Goal: Task Accomplishment & Management: Complete application form

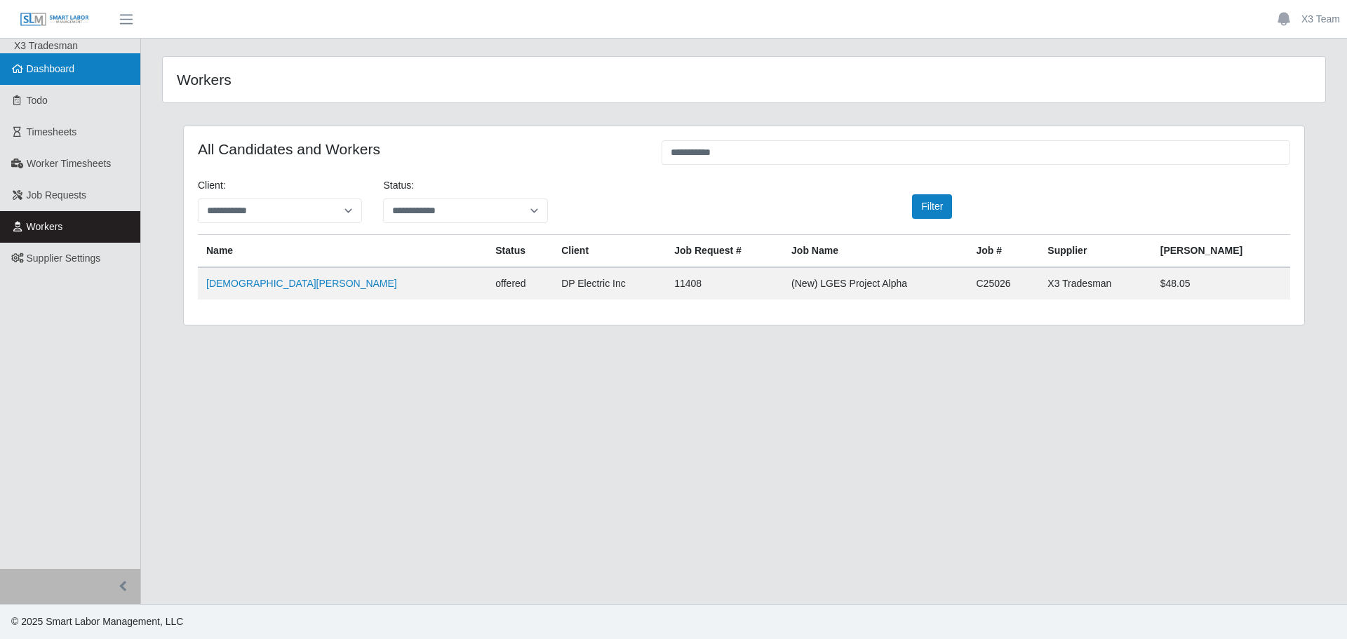
click at [67, 80] on link "Dashboard" at bounding box center [70, 69] width 140 height 32
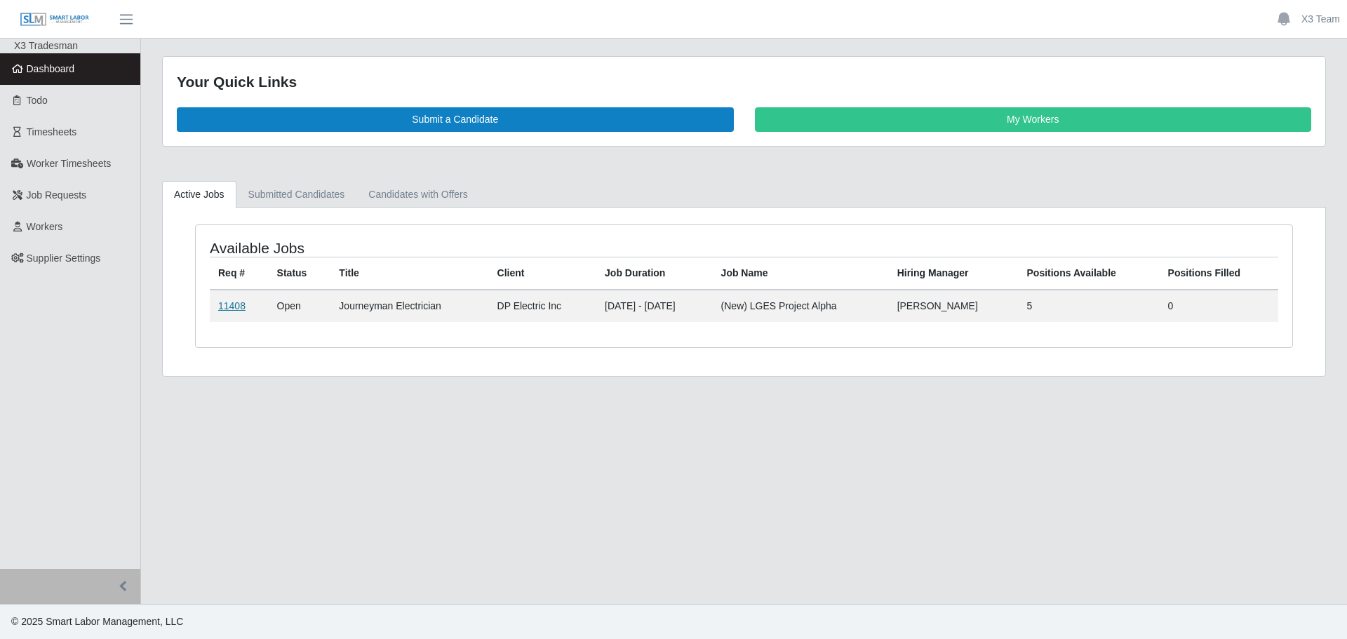
click at [236, 302] on link "11408" at bounding box center [231, 305] width 27 height 11
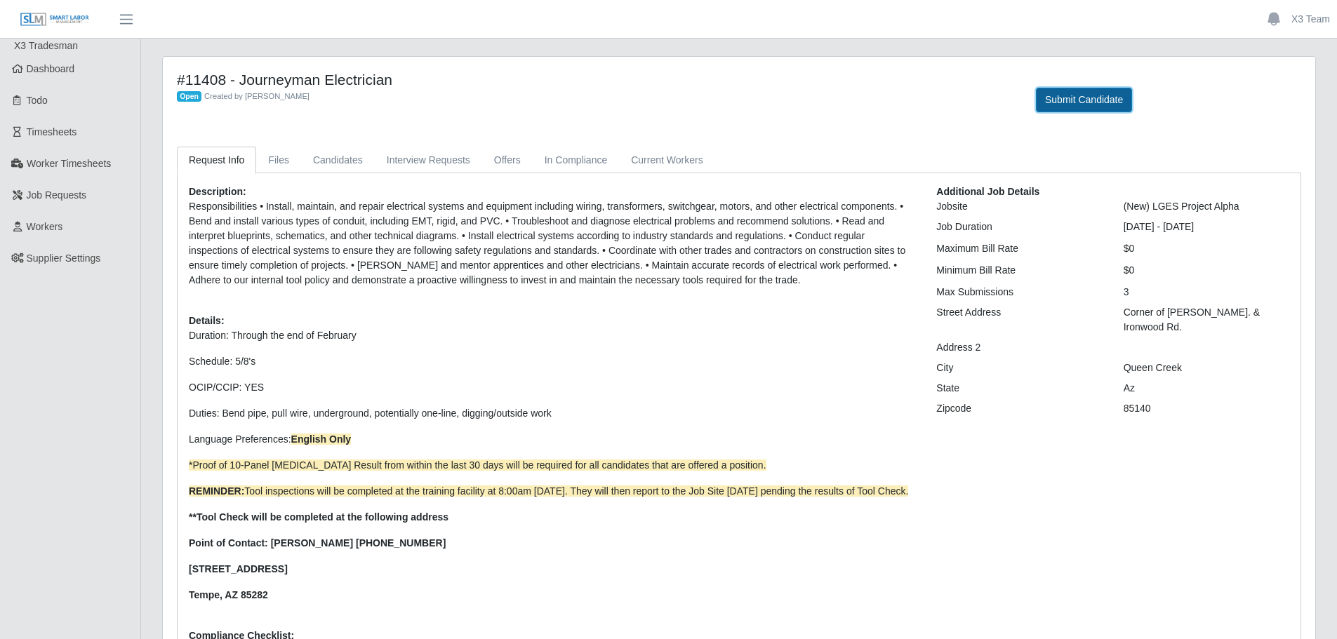
click at [1091, 105] on button "Submit Candidate" at bounding box center [1084, 100] width 96 height 25
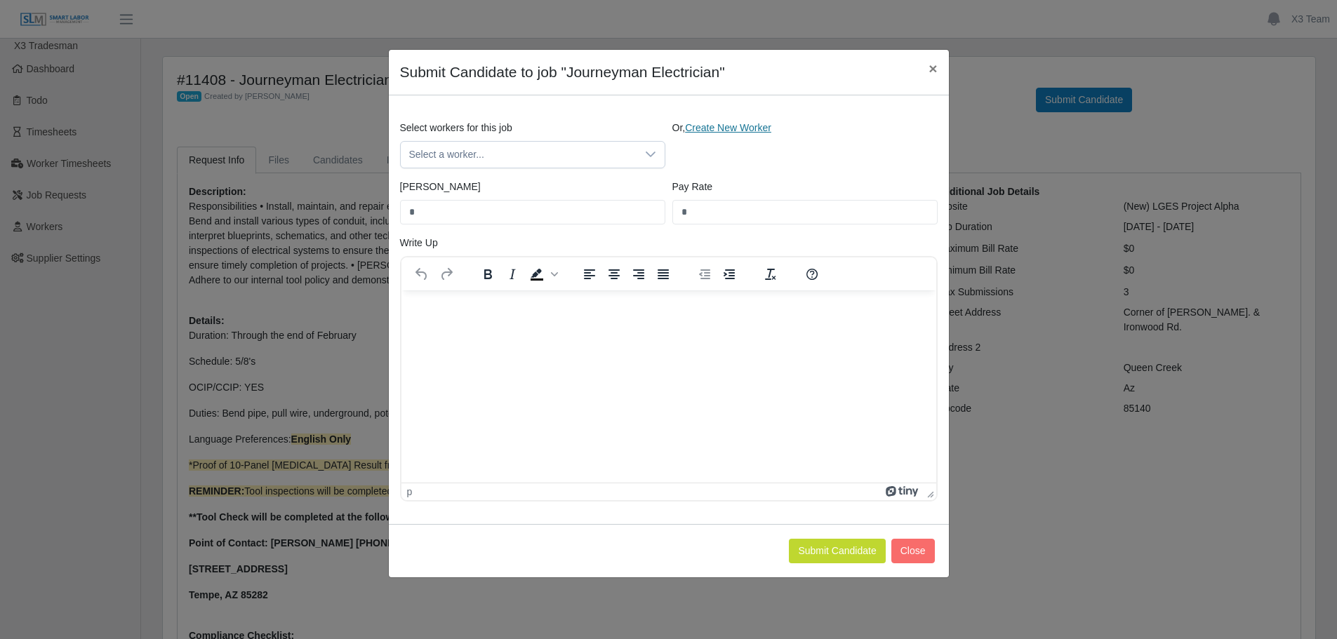
click at [735, 127] on link "Create New Worker" at bounding box center [728, 127] width 86 height 11
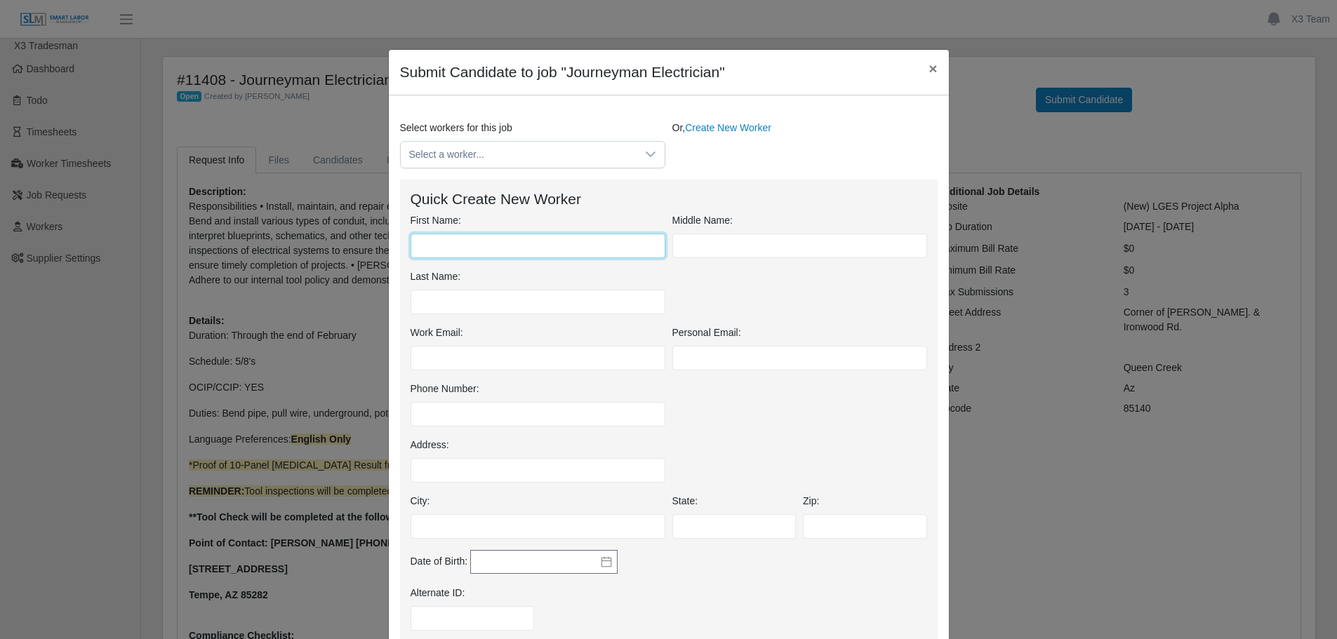
click at [474, 241] on input "First Name:" at bounding box center [538, 246] width 255 height 25
type input "*****"
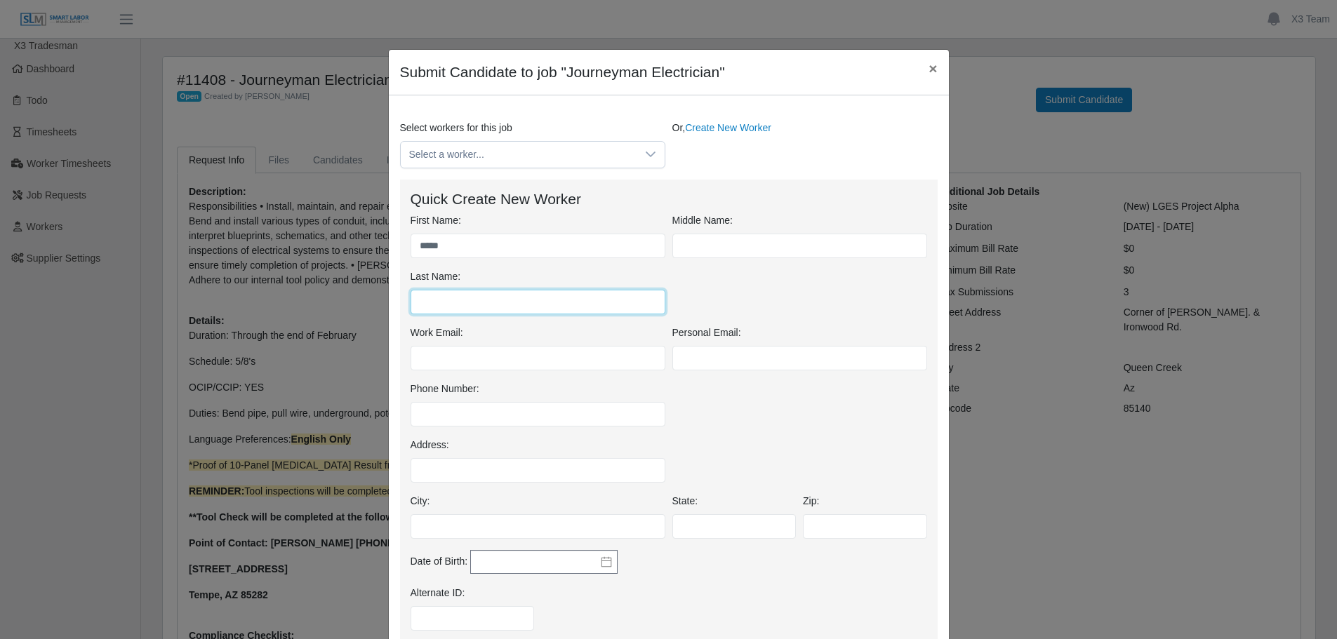
click at [444, 312] on input "Last Name:" at bounding box center [538, 302] width 255 height 25
type input "******"
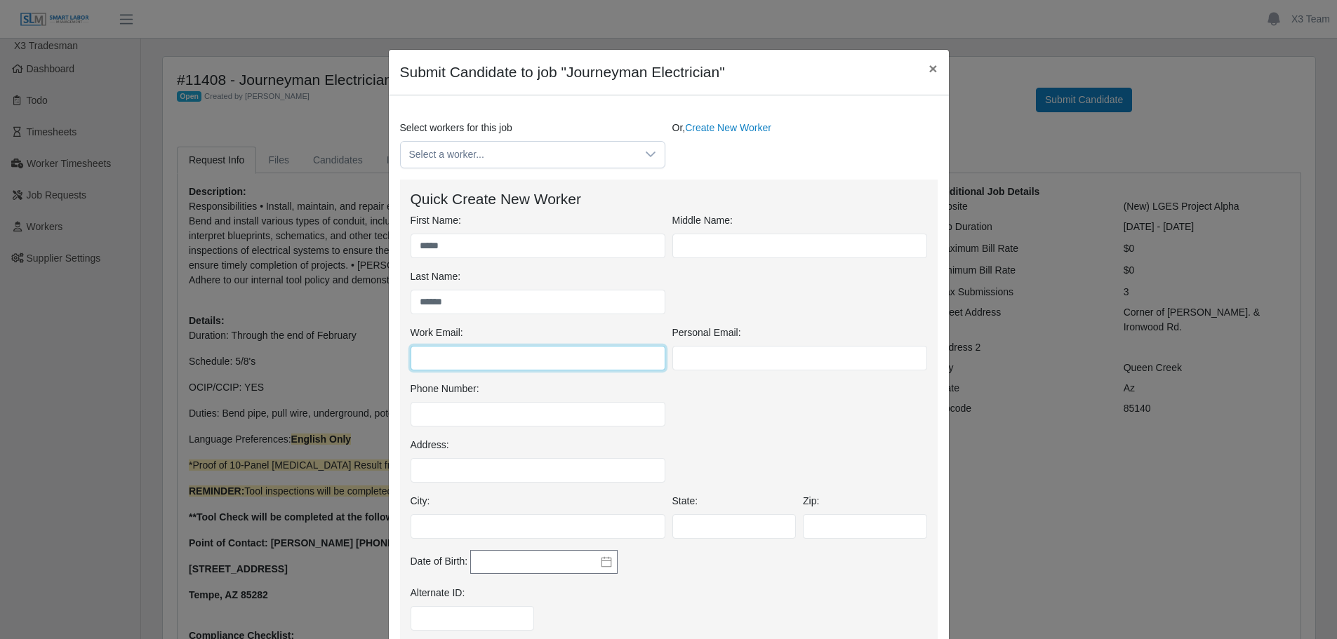
click at [458, 357] on input "Work Email:" at bounding box center [538, 358] width 255 height 25
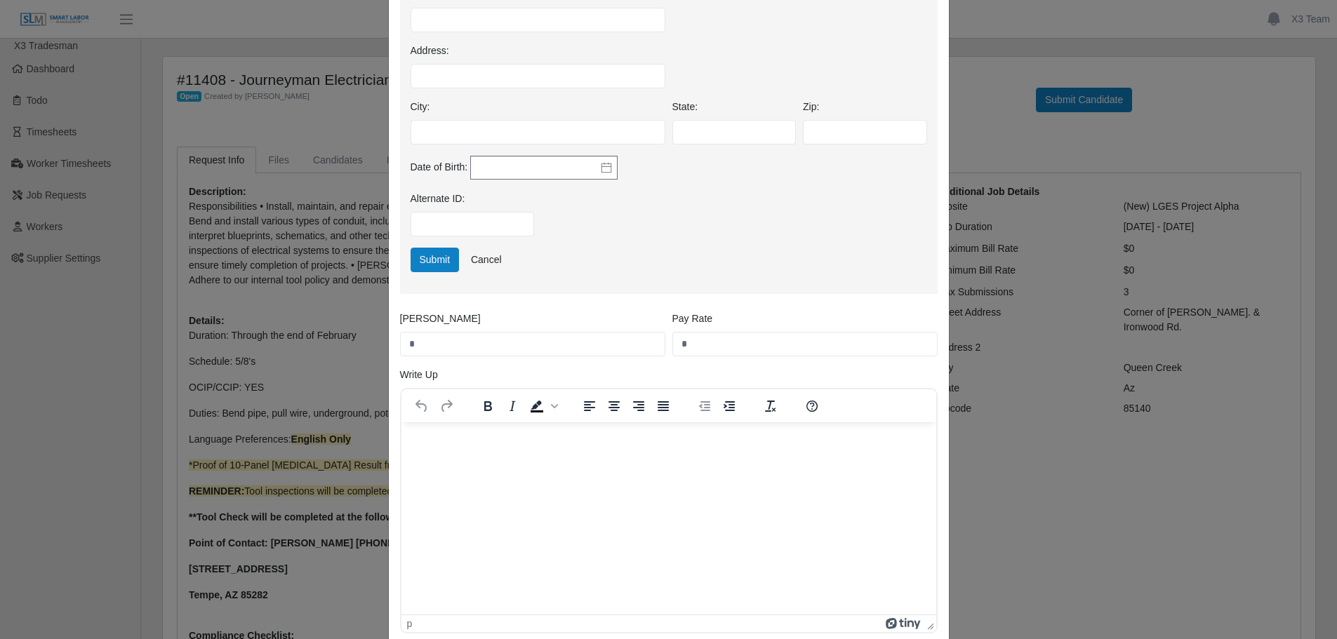
scroll to position [393, 0]
type input "**********"
click at [552, 456] on html at bounding box center [668, 443] width 535 height 38
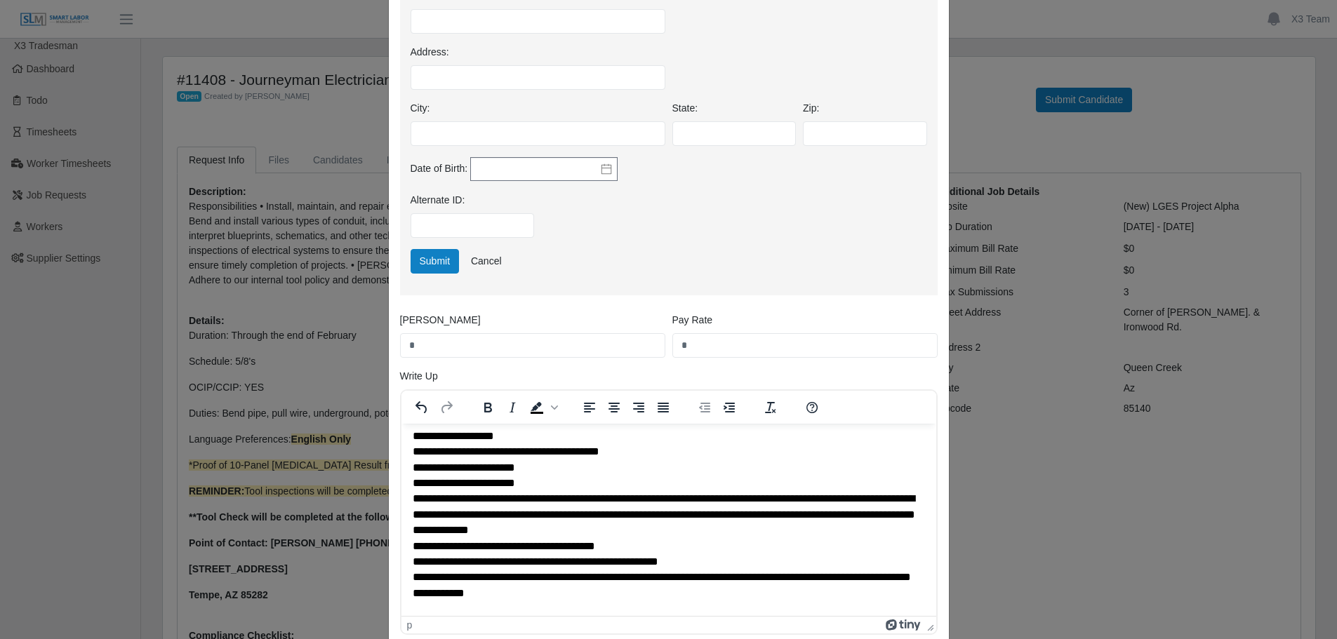
drag, startPoint x: 743, startPoint y: 354, endPoint x: 693, endPoint y: 350, distance: 50.6
click at [693, 350] on input "*" at bounding box center [804, 345] width 265 height 25
type input "*****"
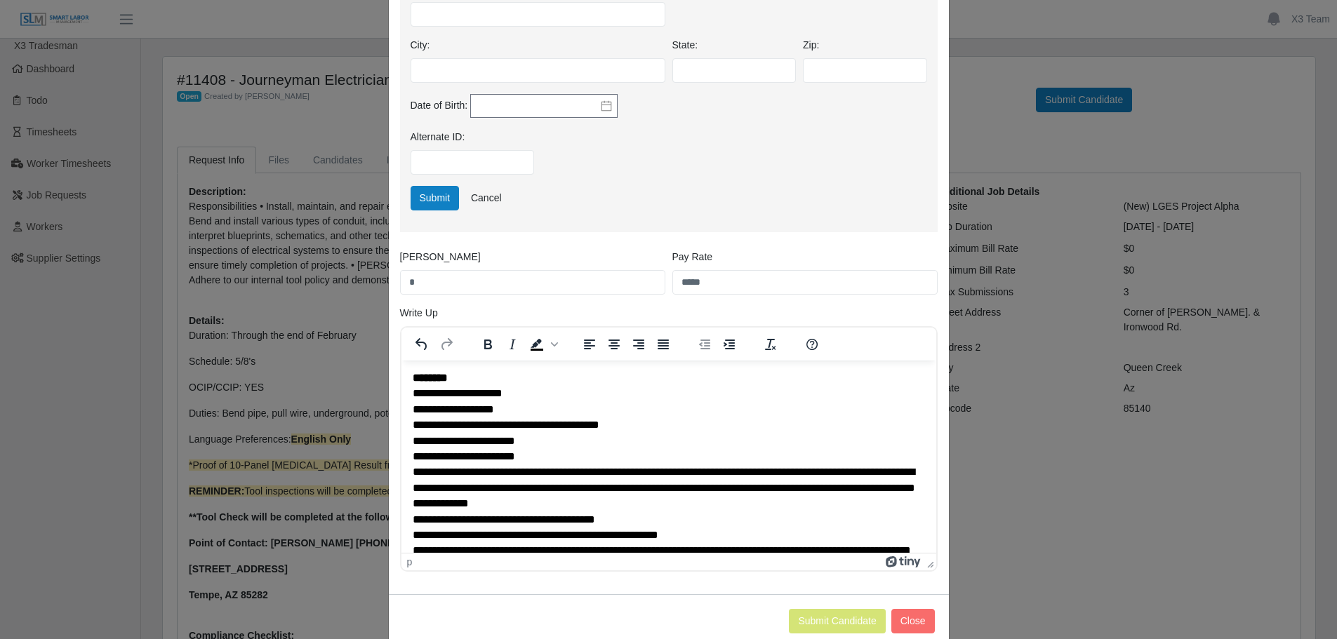
scroll to position [0, 0]
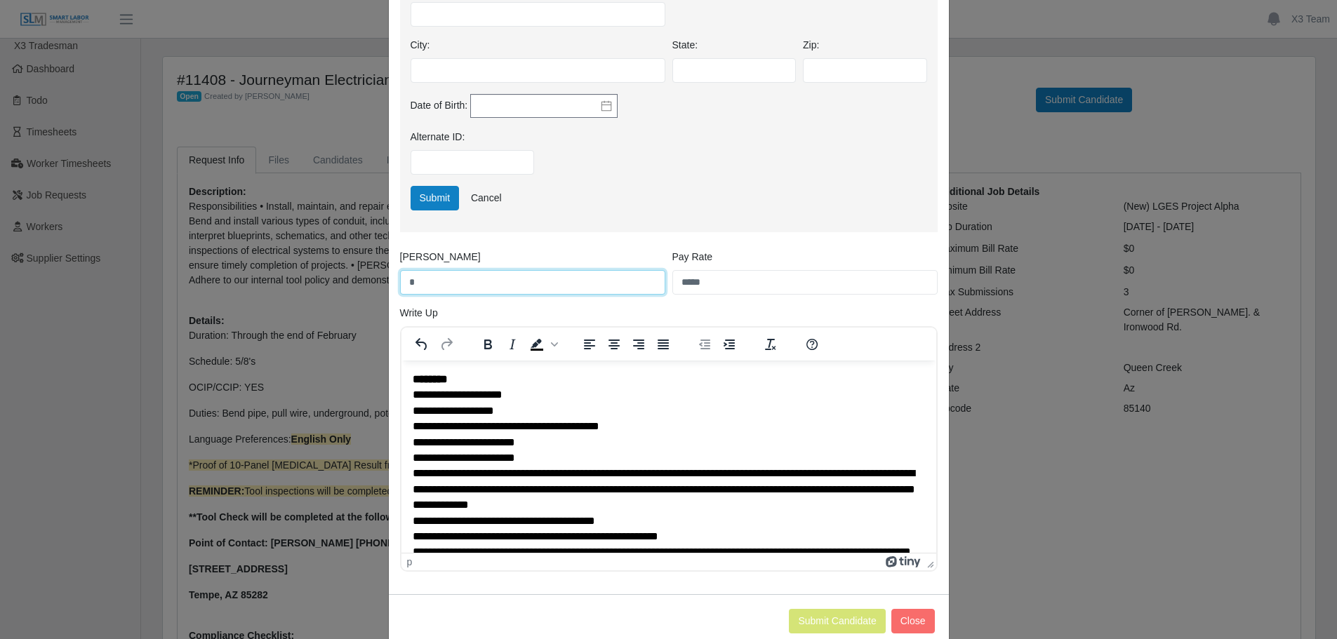
drag, startPoint x: 474, startPoint y: 292, endPoint x: 399, endPoint y: 286, distance: 74.6
click at [400, 286] on input "*" at bounding box center [532, 282] width 265 height 25
type input "*****"
drag, startPoint x: 930, startPoint y: 516, endPoint x: 1336, endPoint y: 745, distance: 466.3
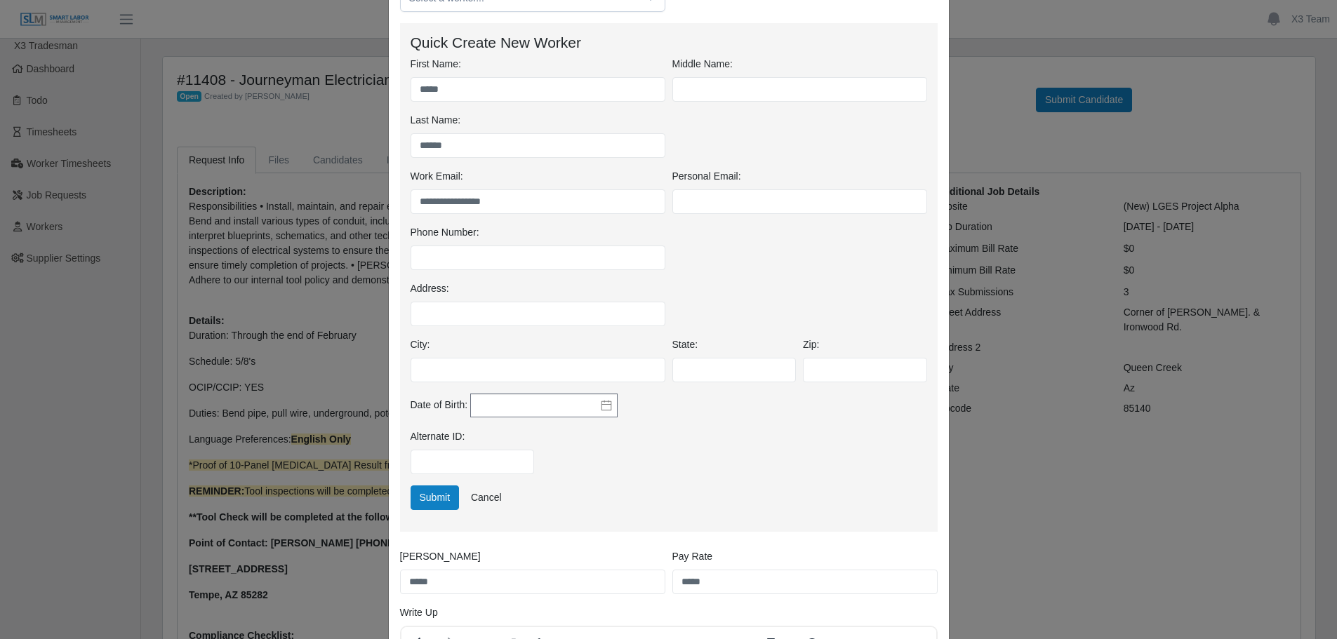
scroll to position [62, 0]
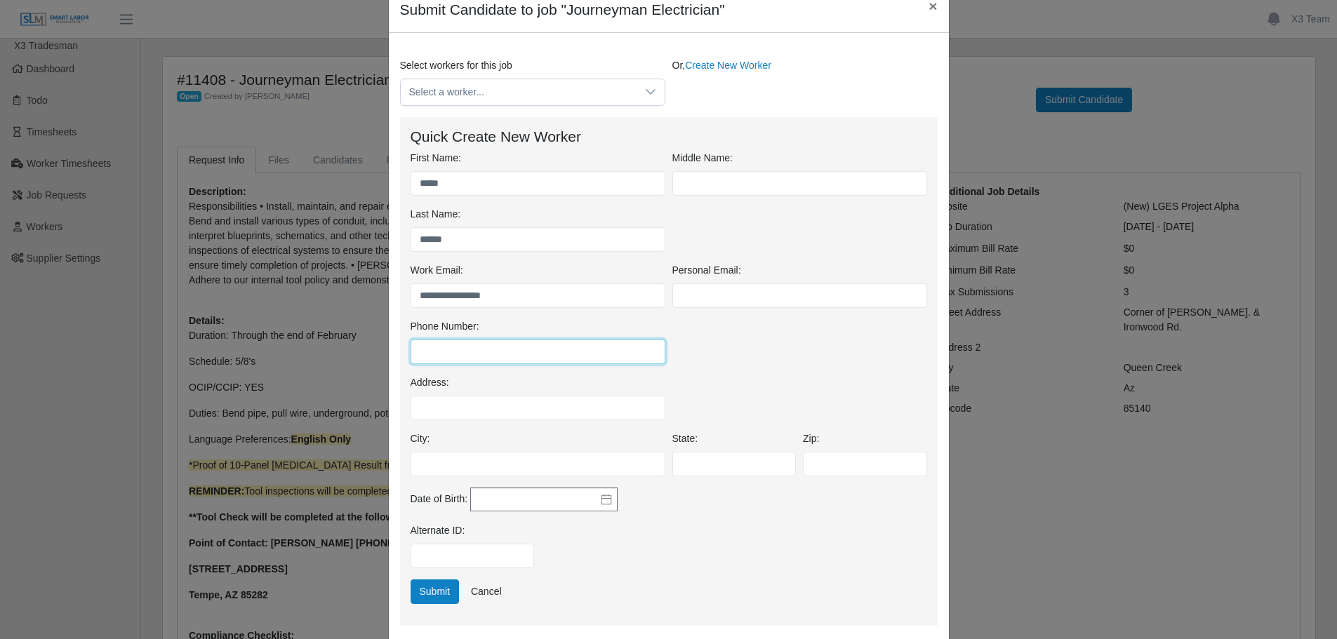
click at [451, 354] on input "Phone Number:" at bounding box center [538, 352] width 255 height 25
type input "**********"
drag, startPoint x: 434, startPoint y: 590, endPoint x: 434, endPoint y: 580, distance: 9.8
click at [434, 582] on button "Submit" at bounding box center [435, 592] width 49 height 25
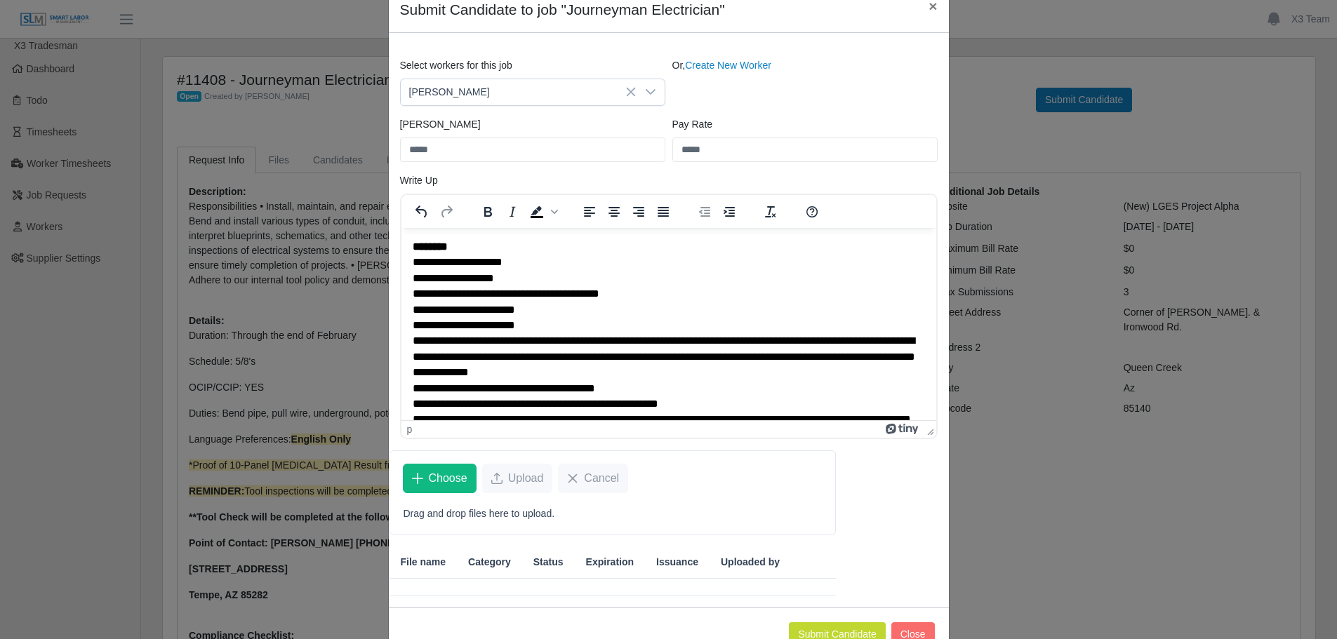
scroll to position [50, 0]
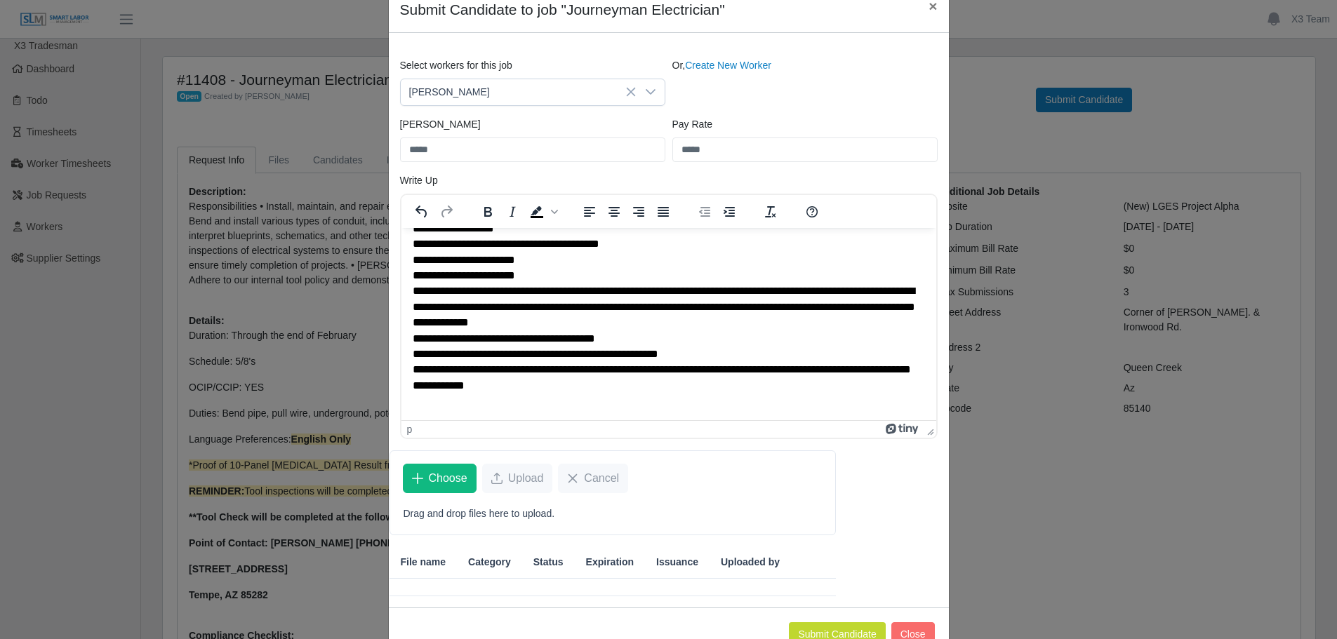
drag, startPoint x: 931, startPoint y: 350, endPoint x: 1327, endPoint y: 653, distance: 498.1
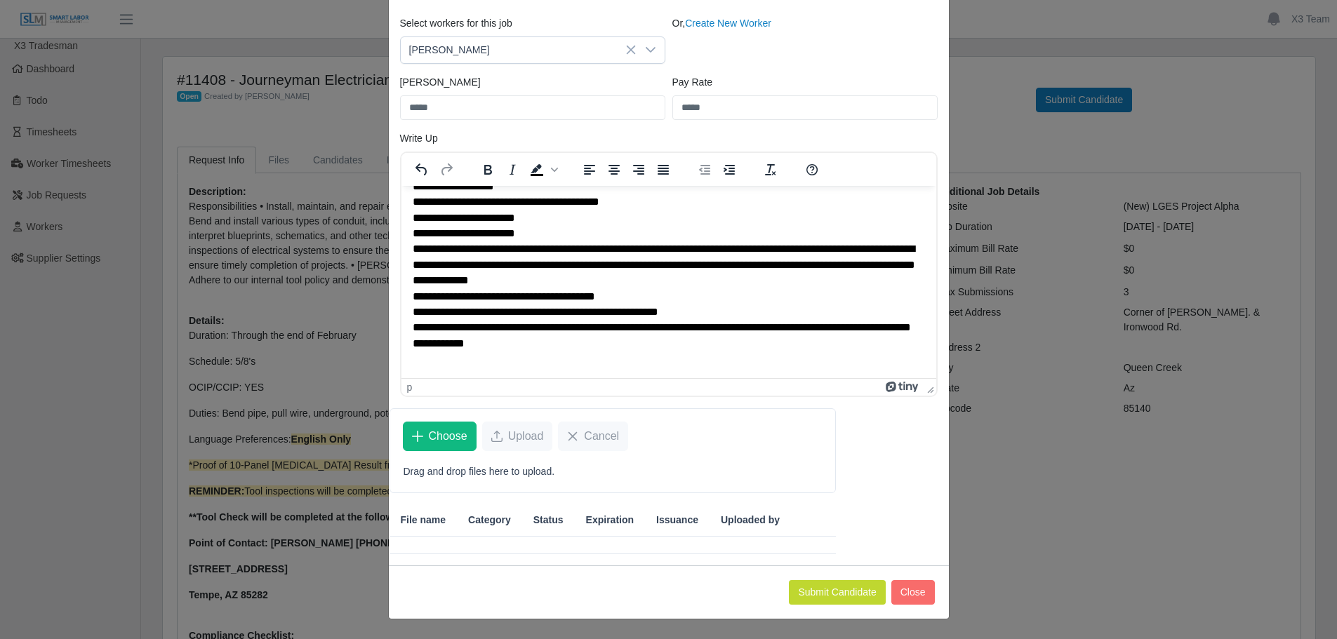
drag, startPoint x: 928, startPoint y: 281, endPoint x: 1282, endPoint y: 739, distance: 578.7
click at [864, 590] on button "Submit Candidate" at bounding box center [837, 592] width 96 height 25
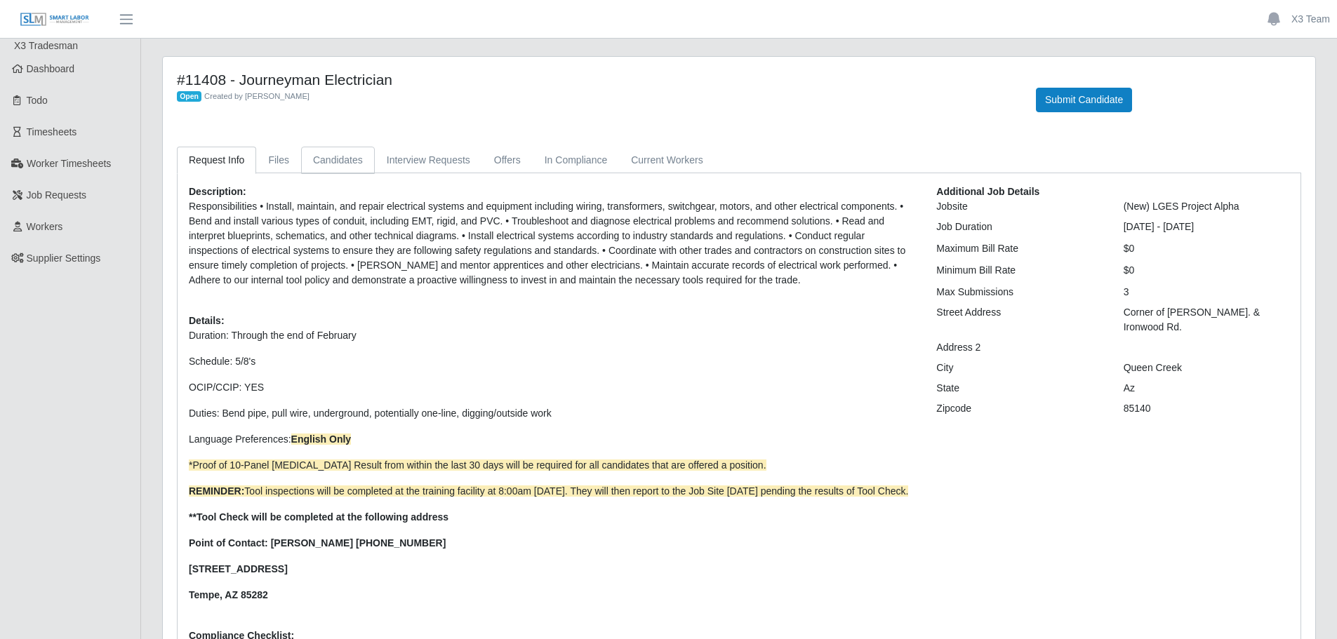
click at [328, 160] on link "Candidates" at bounding box center [338, 160] width 74 height 27
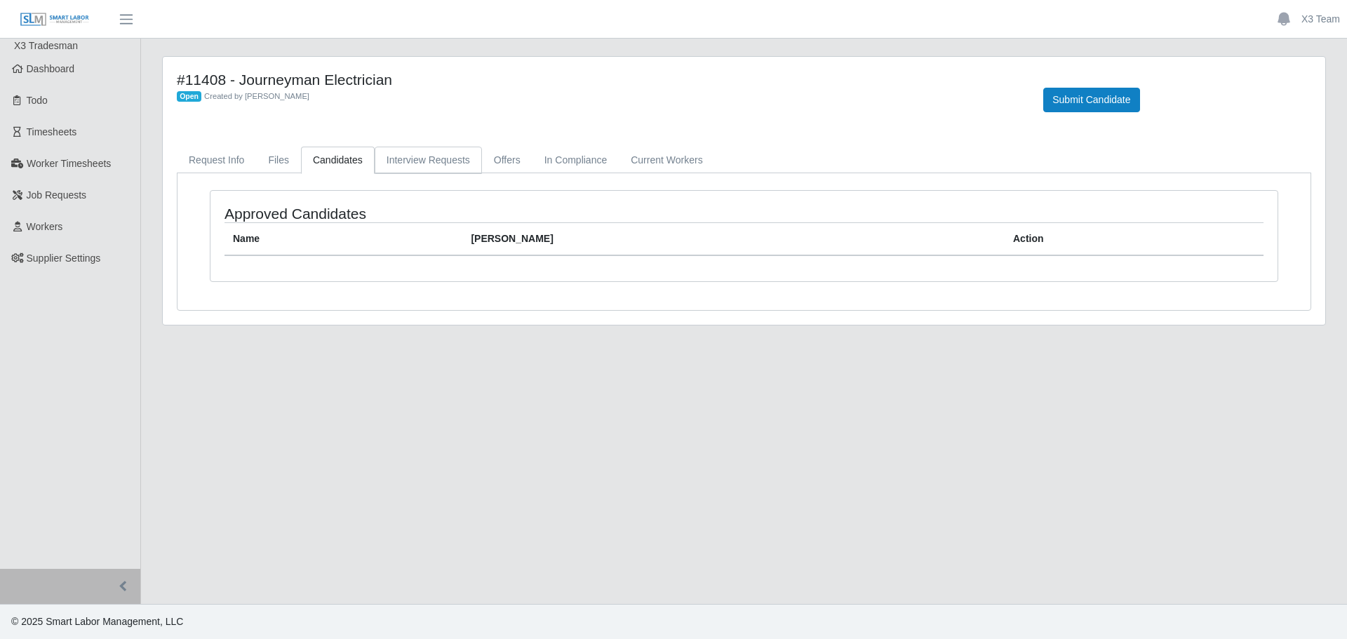
drag, startPoint x: 449, startPoint y: 168, endPoint x: 432, endPoint y: 173, distance: 17.5
click at [449, 169] on link "Interview Requests" at bounding box center [428, 160] width 107 height 27
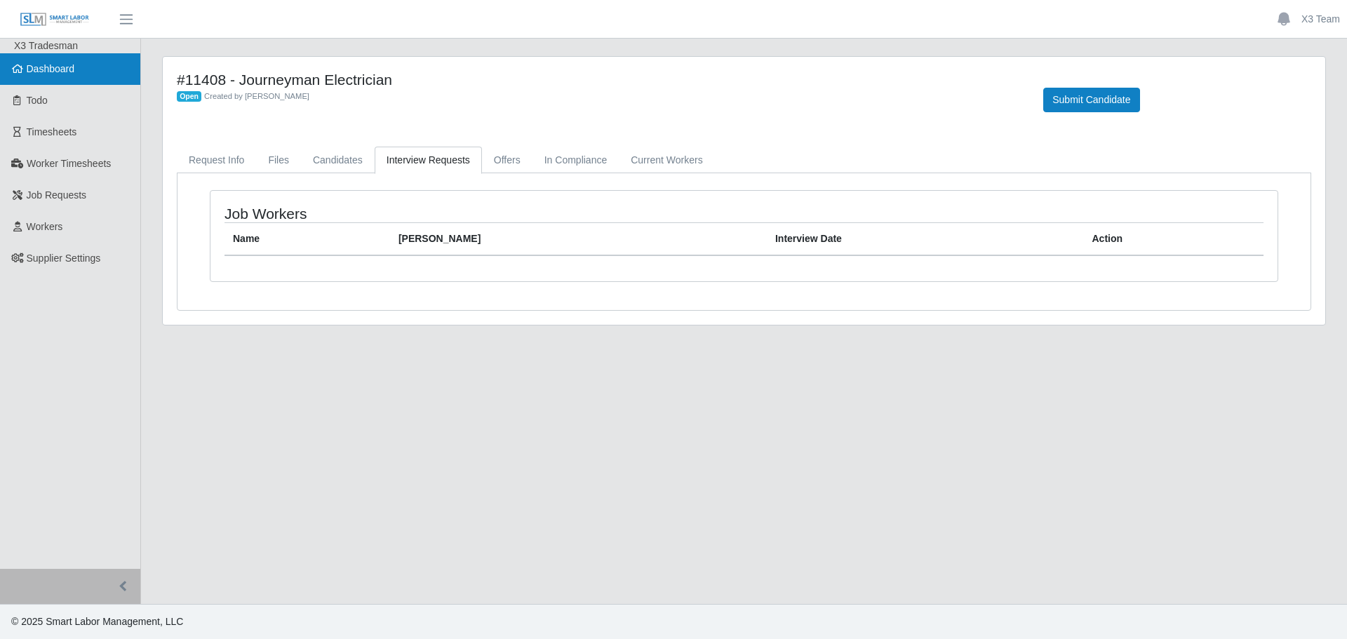
click at [65, 79] on link "Dashboard" at bounding box center [70, 69] width 140 height 32
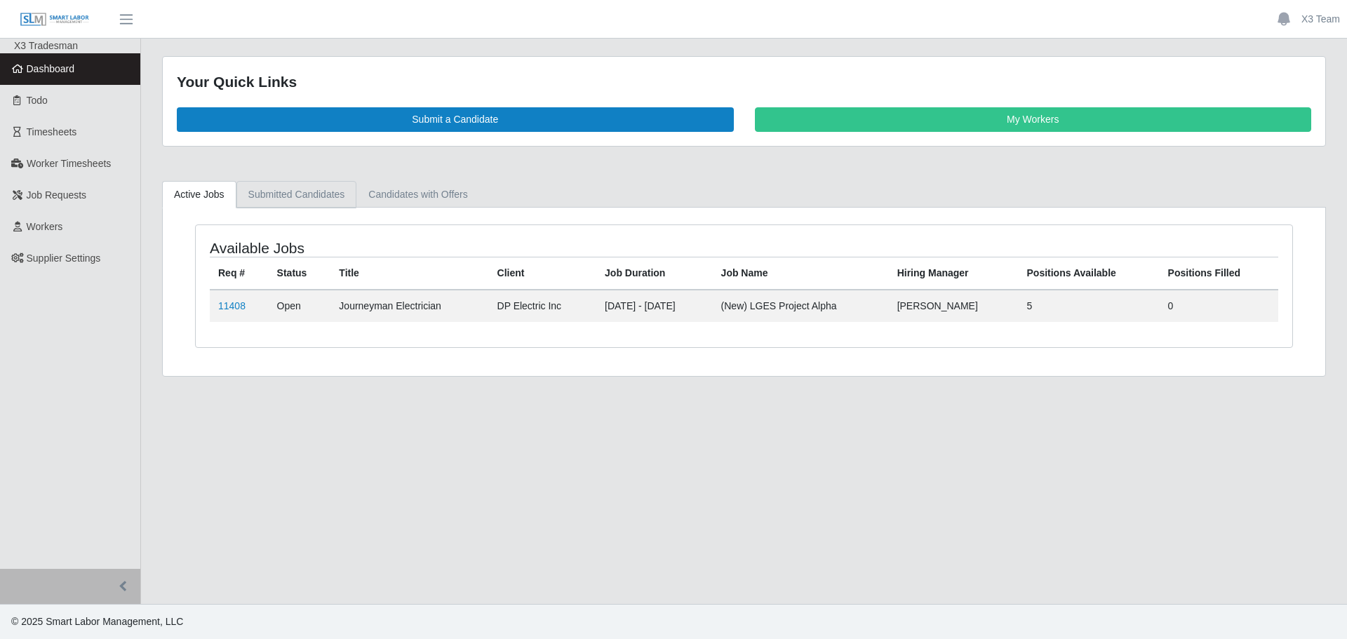
click at [276, 194] on link "Submitted Candidates" at bounding box center [296, 194] width 121 height 27
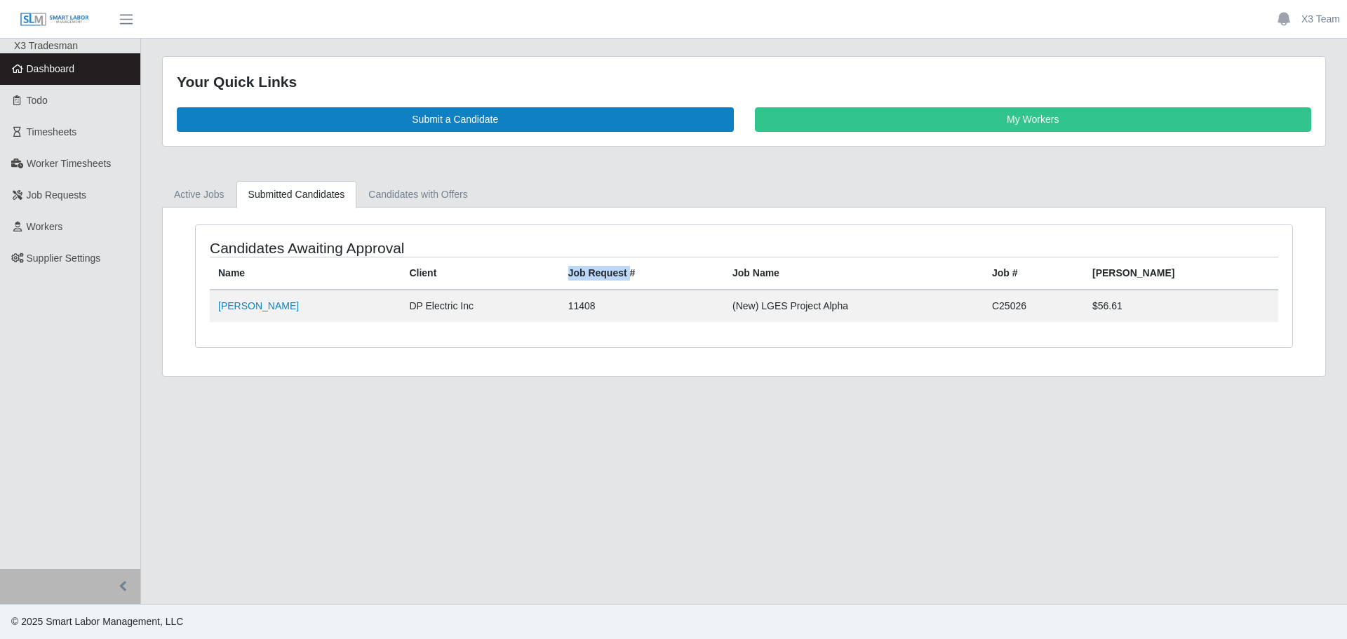
drag, startPoint x: 618, startPoint y: 276, endPoint x: 547, endPoint y: 269, distance: 70.5
click at [547, 269] on thead "Name Client Job Request # Job Name Job # [PERSON_NAME]" at bounding box center [744, 273] width 1069 height 33
copy thead "Job Request"
